Goal: Use online tool/utility

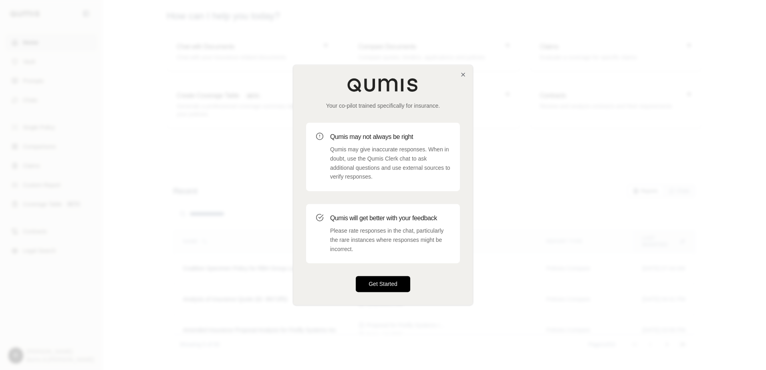
click at [372, 287] on button "Get Started" at bounding box center [383, 285] width 55 height 16
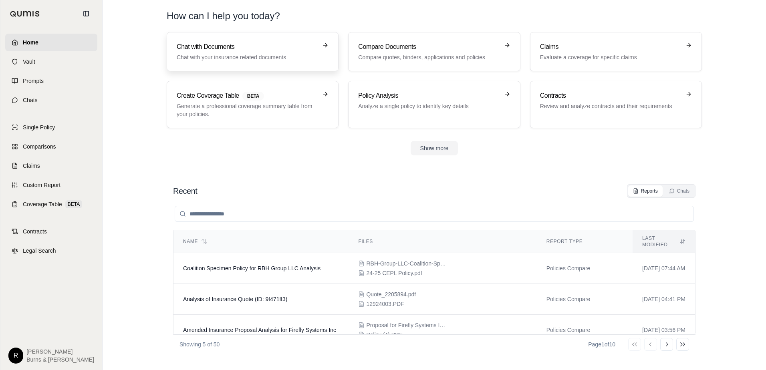
click at [221, 55] on p "Chat with your insurance related documents" at bounding box center [247, 57] width 141 height 8
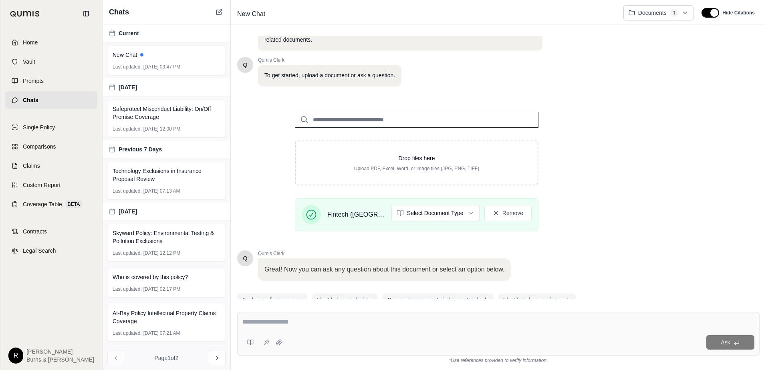
scroll to position [64, 0]
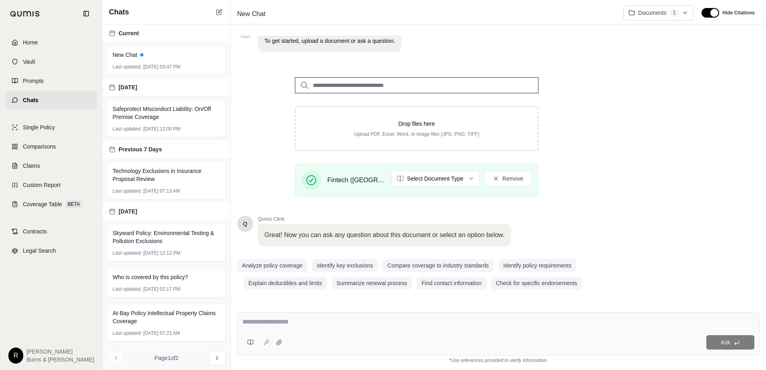
click at [691, 231] on div "Q Qumis Clerk 👋 Welcome!! I'm your personal insurance clerk. I've been trained …" at bounding box center [498, 168] width 523 height 264
click at [395, 327] on div at bounding box center [498, 323] width 512 height 12
click at [388, 319] on textarea at bounding box center [498, 322] width 512 height 10
type textarea "**********"
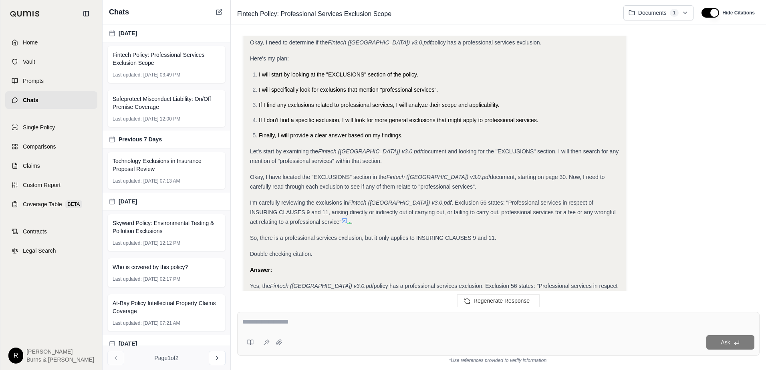
scroll to position [46, 0]
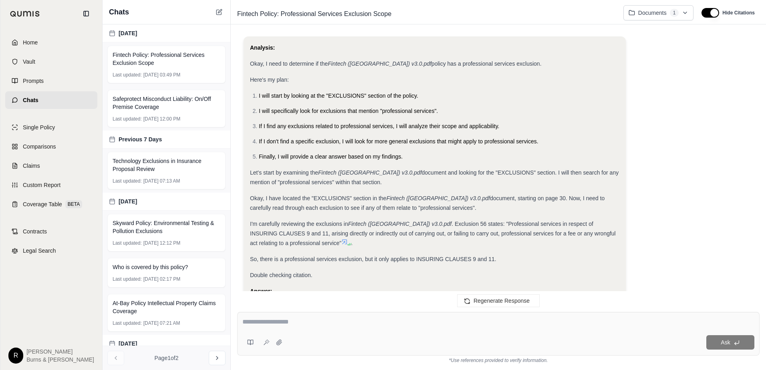
click at [341, 241] on icon at bounding box center [344, 242] width 6 height 6
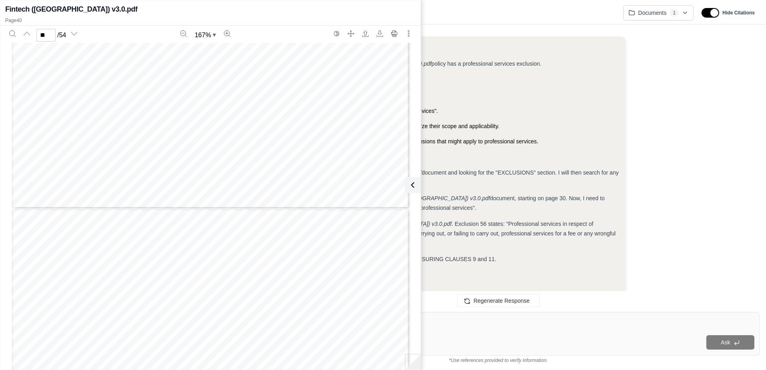
scroll to position [8984, 0]
click at [190, 154] on span "regulatory investigation" at bounding box center [208, 157] width 80 height 7
type input "**"
